Goal: Task Accomplishment & Management: Use online tool/utility

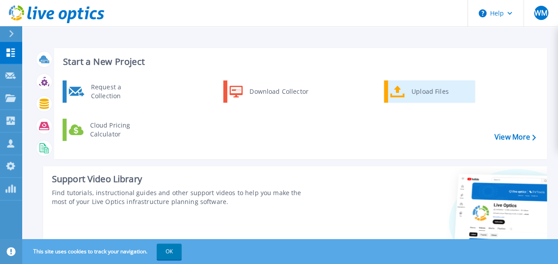
click at [409, 90] on div "Upload Files" at bounding box center [440, 92] width 66 height 18
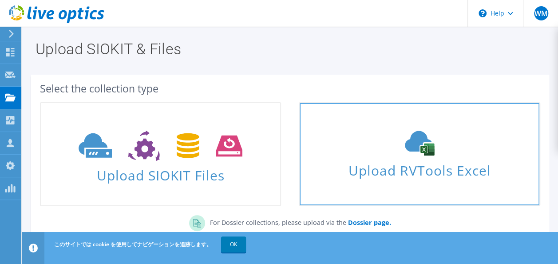
scroll to position [36, 0]
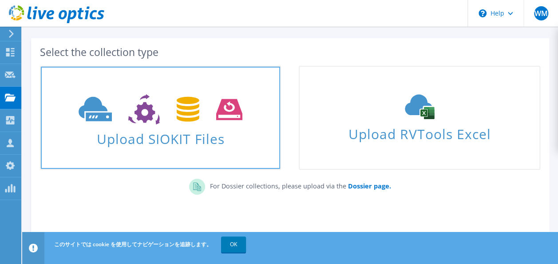
click at [208, 130] on span "Upload SIOKIT Files" at bounding box center [160, 136] width 239 height 19
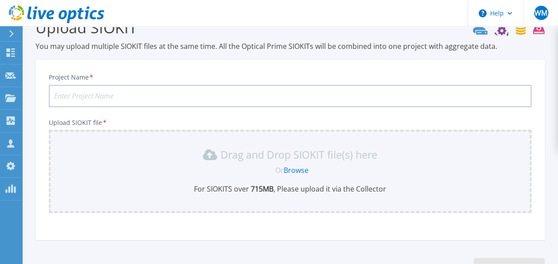
scroll to position [90, 0]
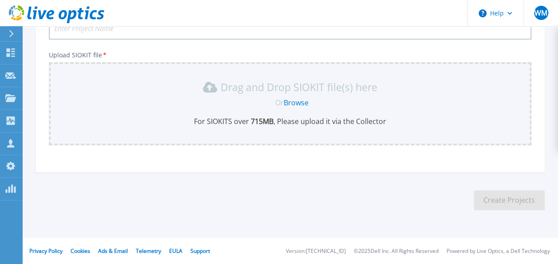
click at [300, 102] on link "Browse" at bounding box center [296, 103] width 25 height 10
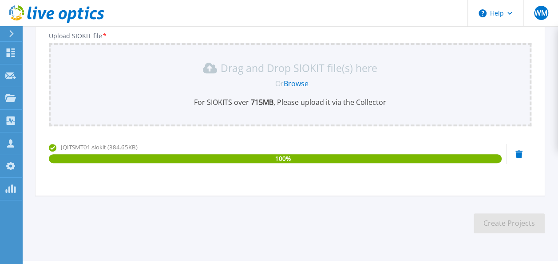
scroll to position [132, 0]
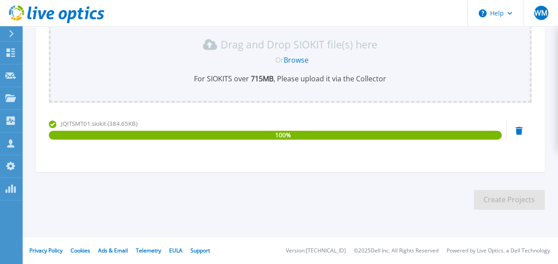
click at [274, 133] on div "100 %" at bounding box center [275, 135] width 453 height 9
click at [101, 176] on section "Upload SIOKIT You may upload multiple SIOKIT files at the same time. All the Op…" at bounding box center [290, 62] width 536 height 336
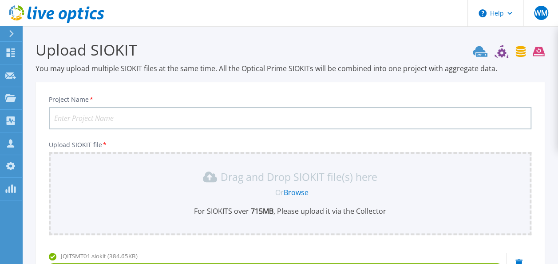
click at [179, 123] on input "Project Name *" at bounding box center [290, 118] width 483 height 22
type input "j"
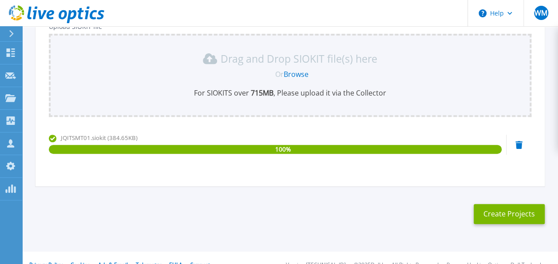
scroll to position [119, 0]
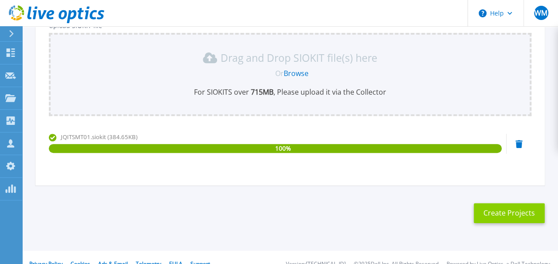
type input "VMC"
click at [490, 213] on button "Create Projects" at bounding box center [509, 213] width 71 height 20
